Goal: Find specific page/section: Find specific page/section

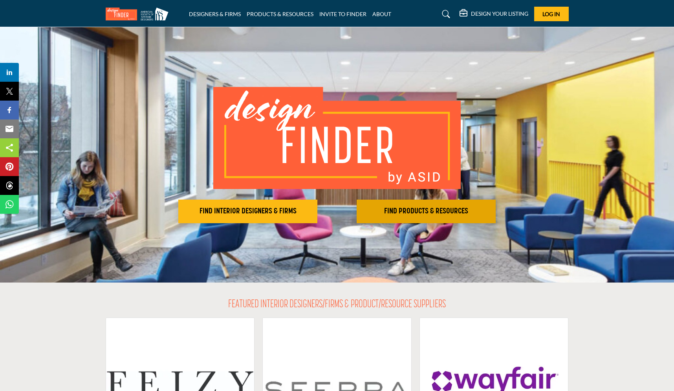
click at [429, 208] on h2 "FIND PRODUCTS & RESOURCES" at bounding box center [426, 211] width 134 height 9
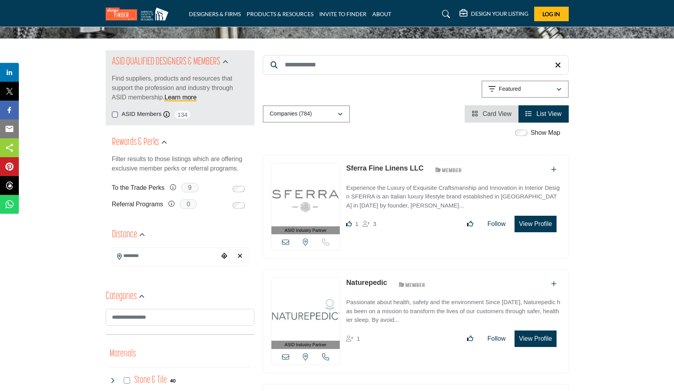
scroll to position [79, 0]
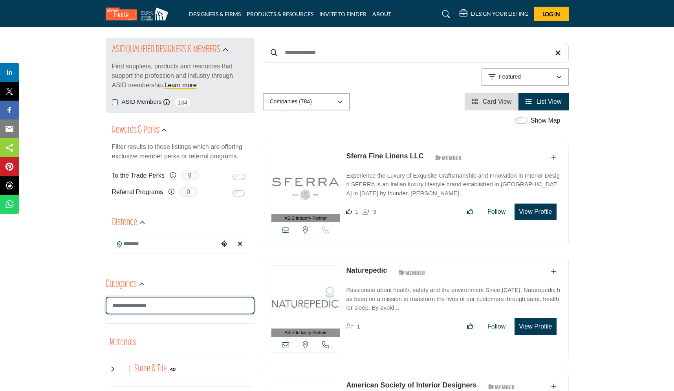
click at [192, 306] on input "Search Category" at bounding box center [180, 305] width 149 height 18
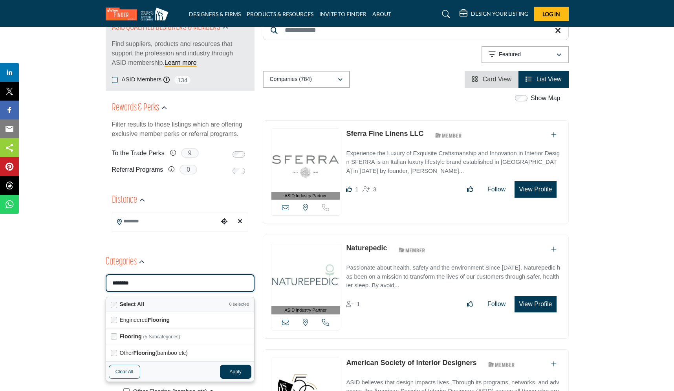
scroll to position [157, 0]
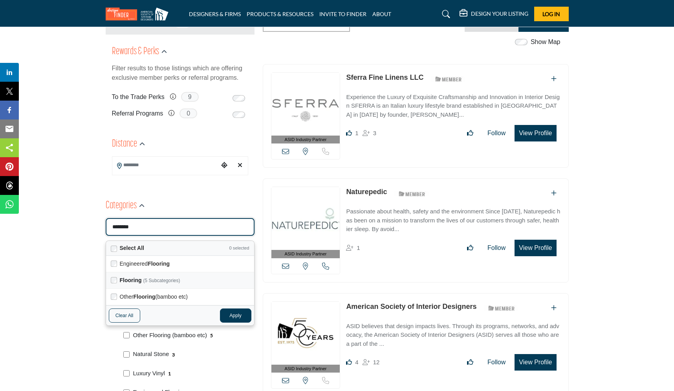
click at [117, 279] on div "Flooring (5 subcategories)" at bounding box center [180, 280] width 148 height 16
click at [238, 315] on button "Apply" at bounding box center [235, 315] width 31 height 14
type input "********"
